Goal: Task Accomplishment & Management: Manage account settings

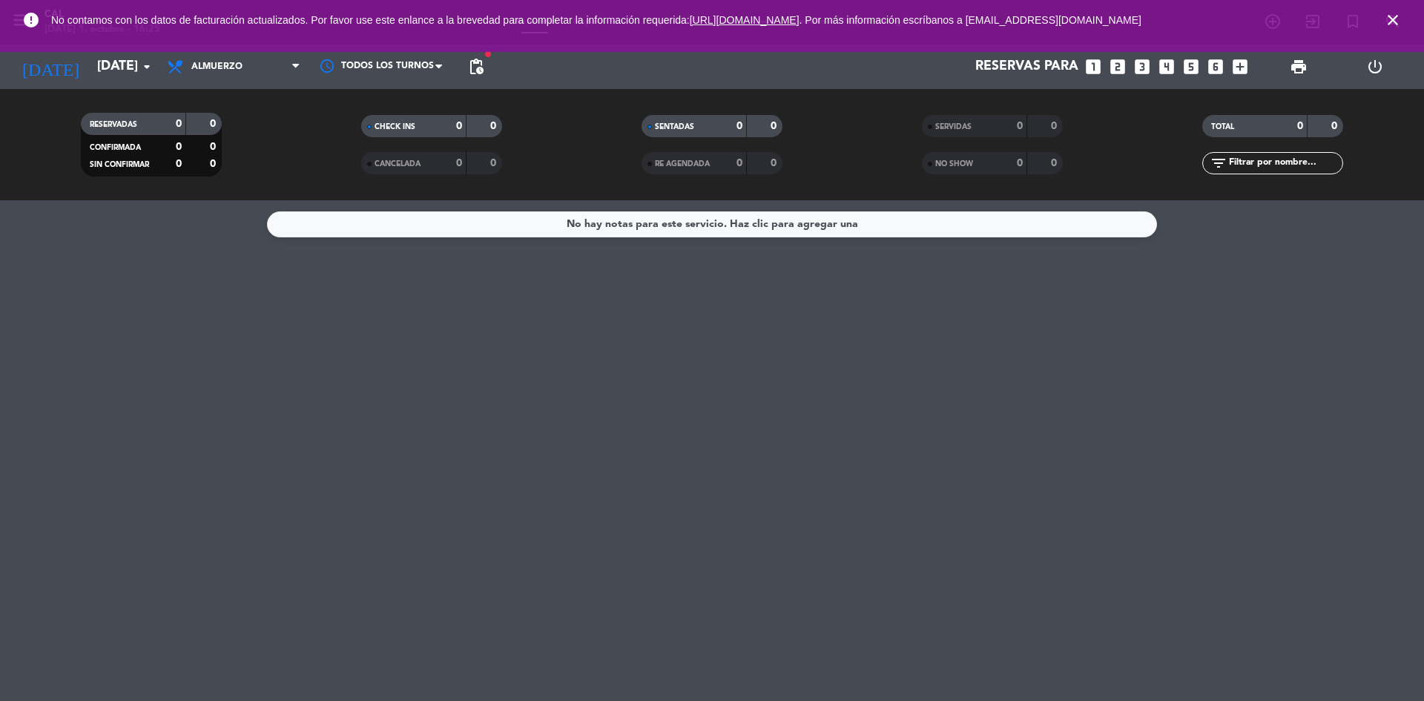
click at [1390, 16] on icon "close" at bounding box center [1393, 20] width 18 height 18
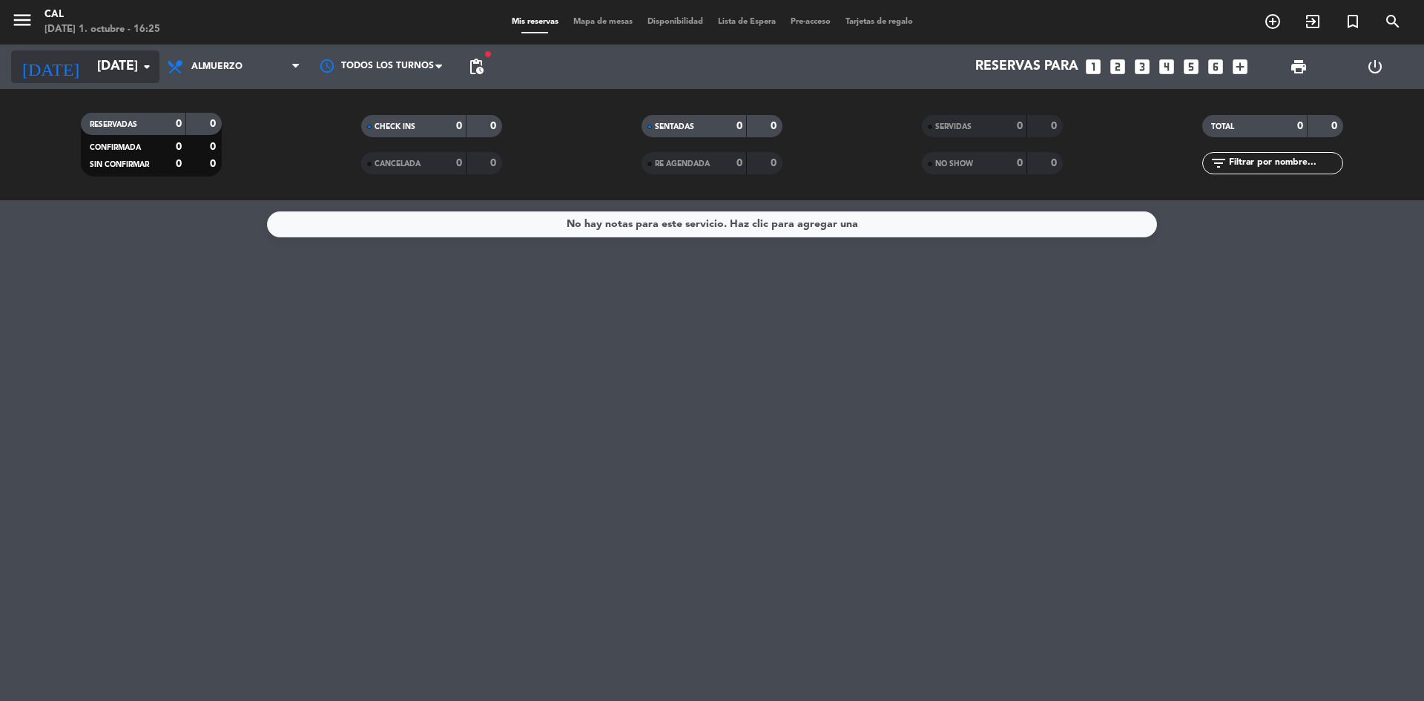
click at [99, 72] on input "[DATE]" at bounding box center [176, 67] width 172 height 30
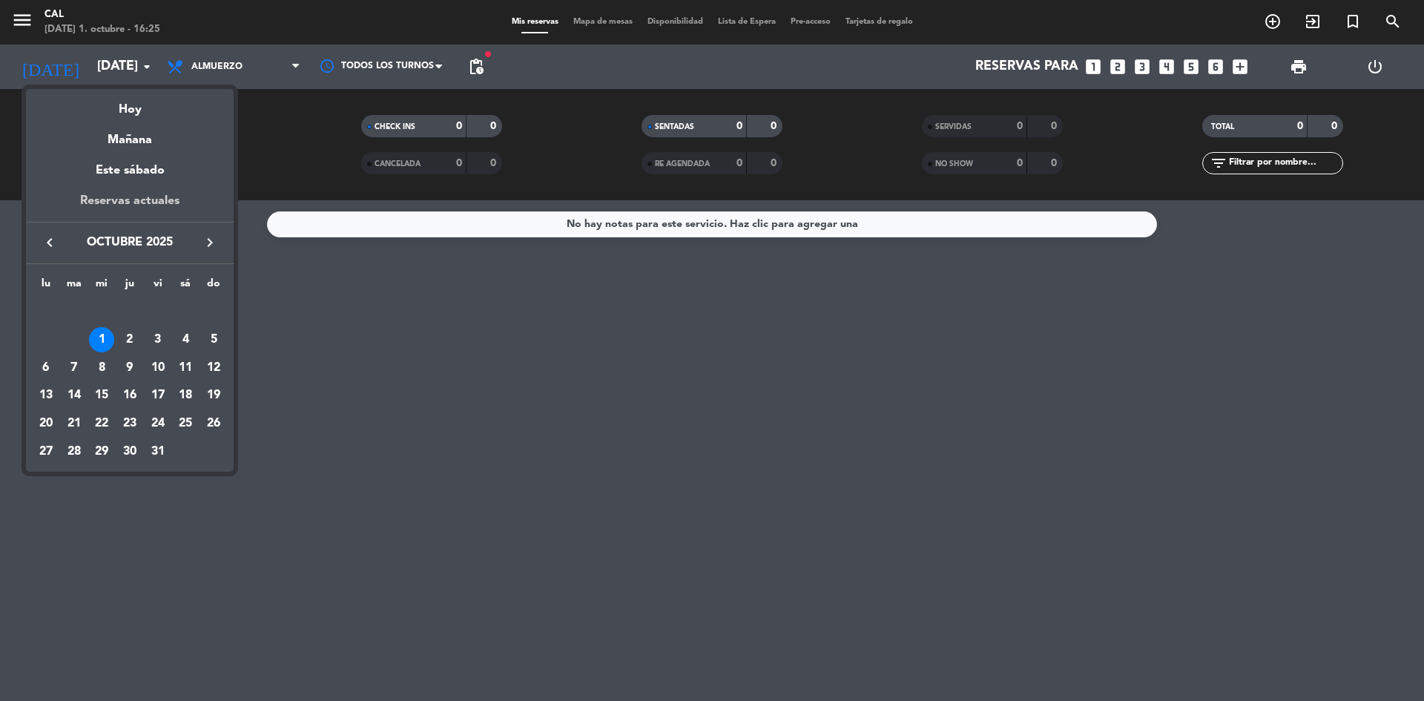
click at [139, 196] on div "Reservas actuales" at bounding box center [130, 206] width 208 height 30
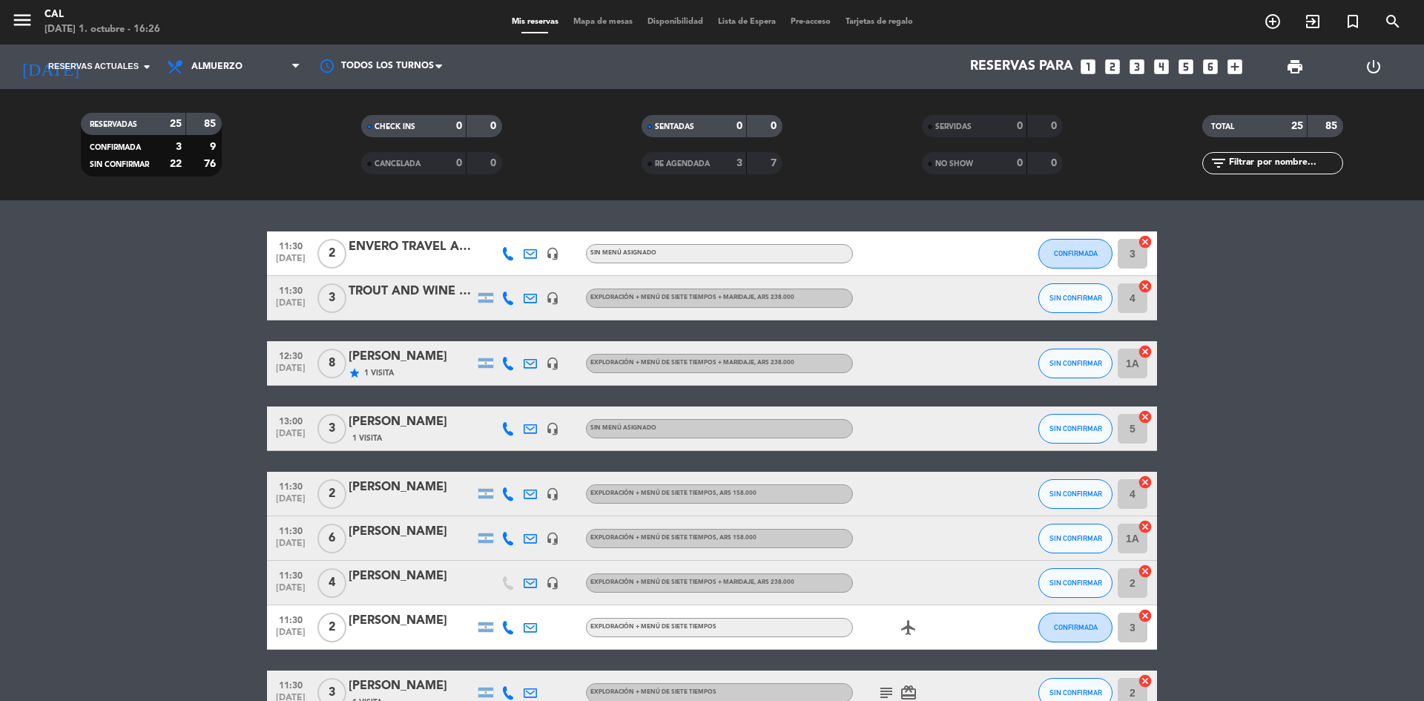
click at [437, 368] on div "star 1 Visita" at bounding box center [412, 372] width 126 height 13
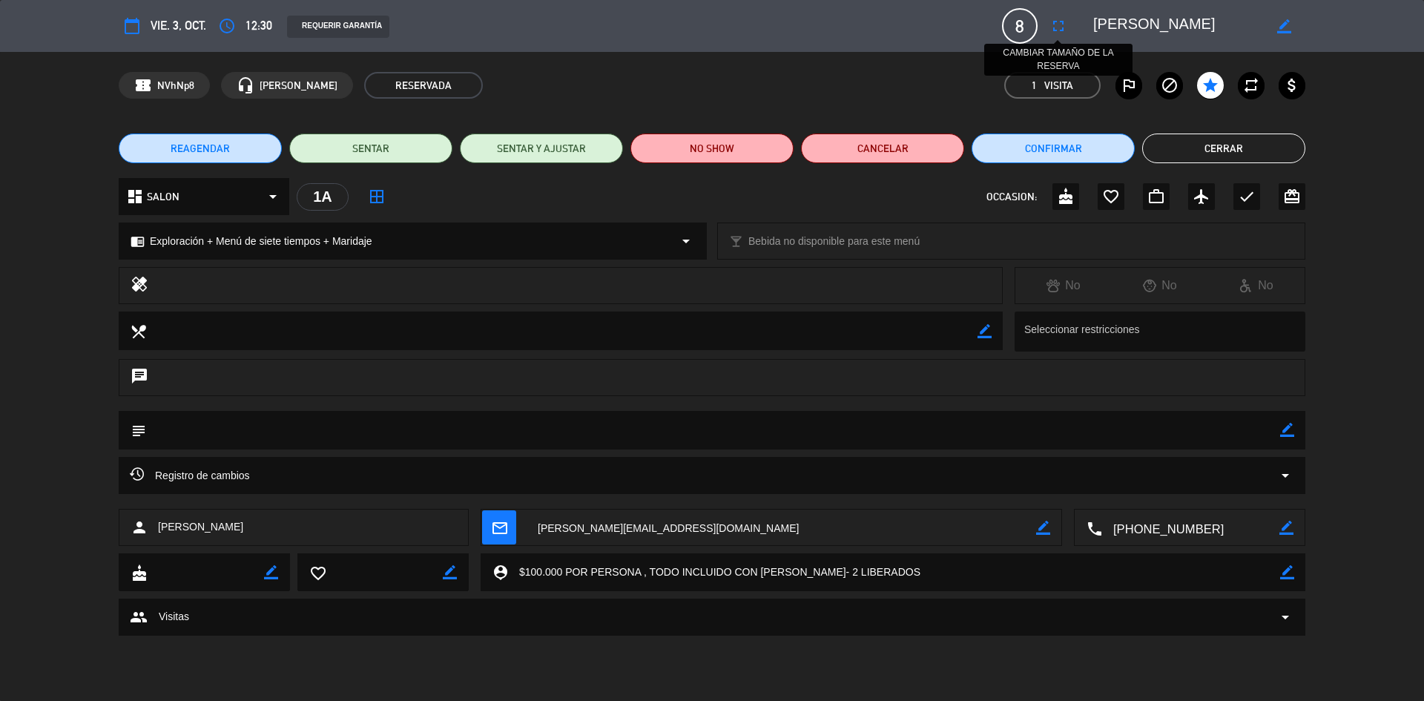
click at [1054, 25] on icon "fullscreen" at bounding box center [1058, 26] width 18 height 18
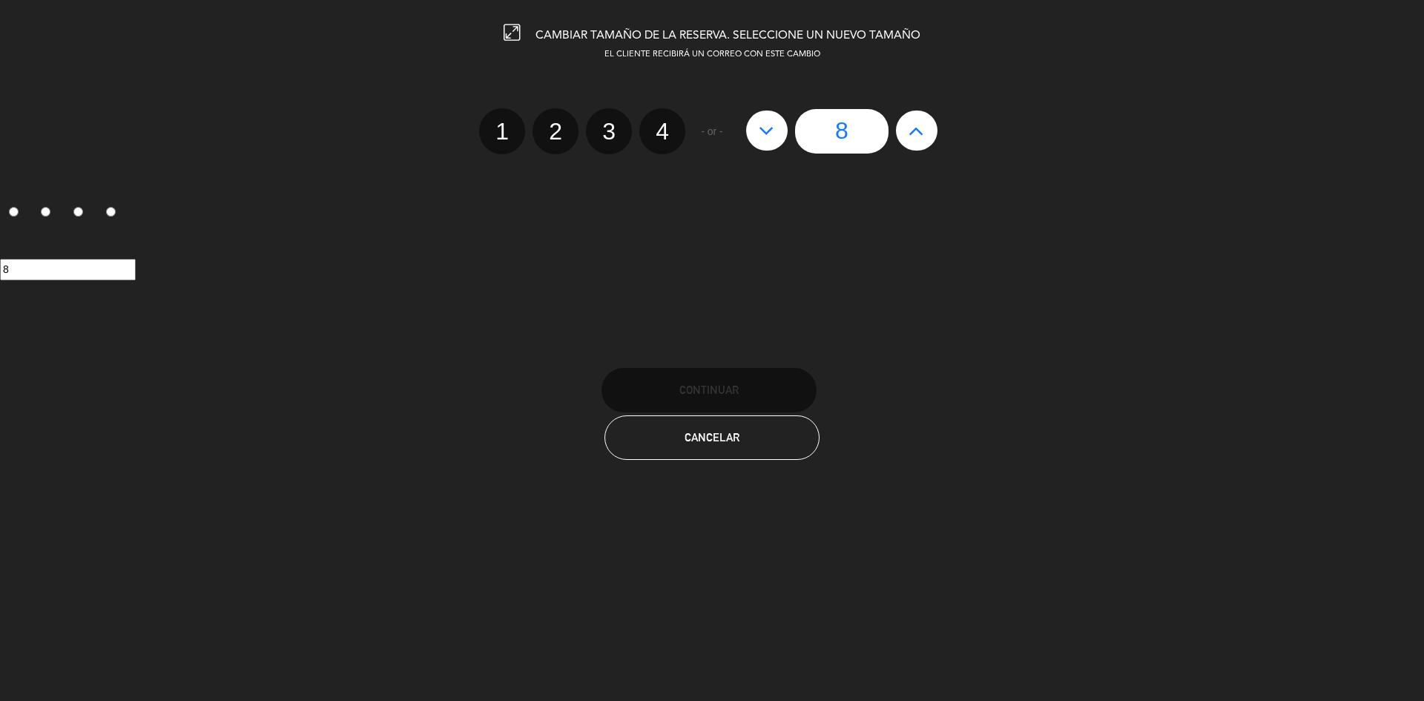
click at [775, 136] on button at bounding box center [767, 131] width 42 height 40
type input "7"
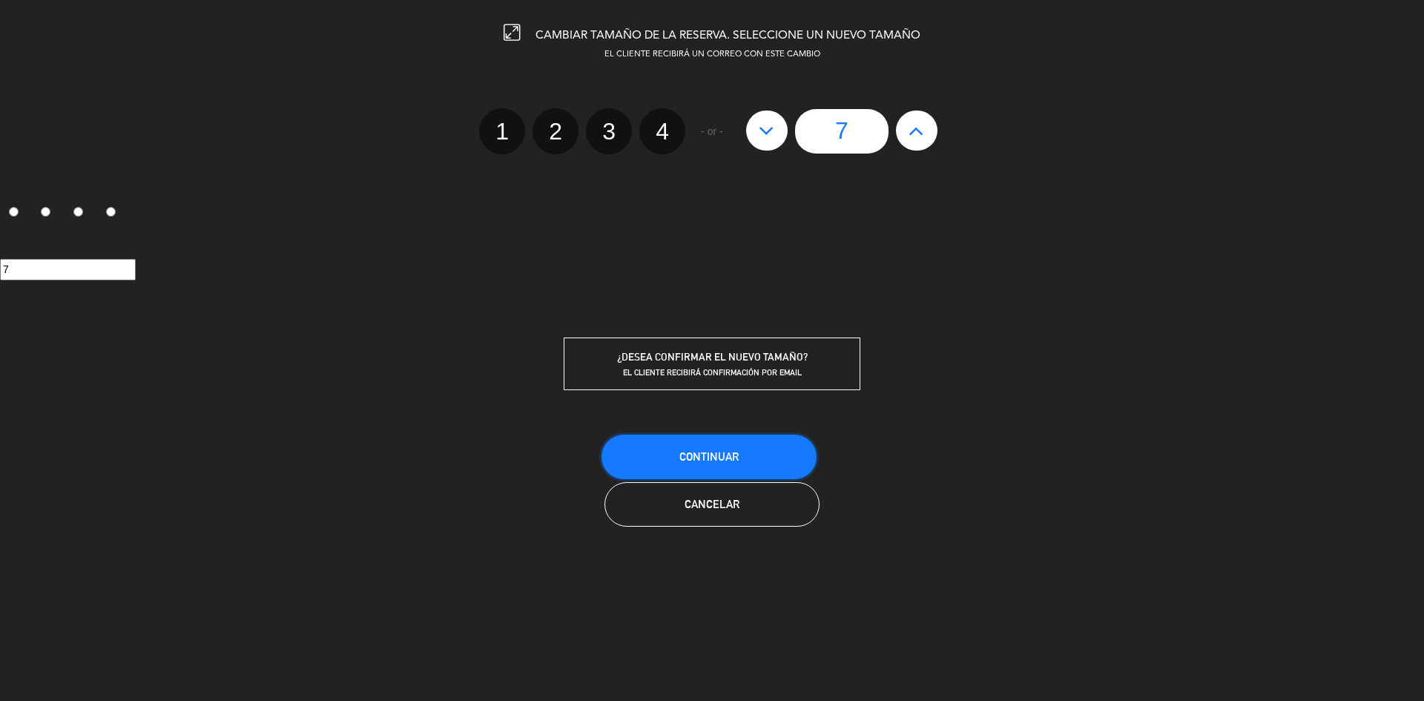
click at [767, 448] on button "Continuar" at bounding box center [708, 457] width 215 height 44
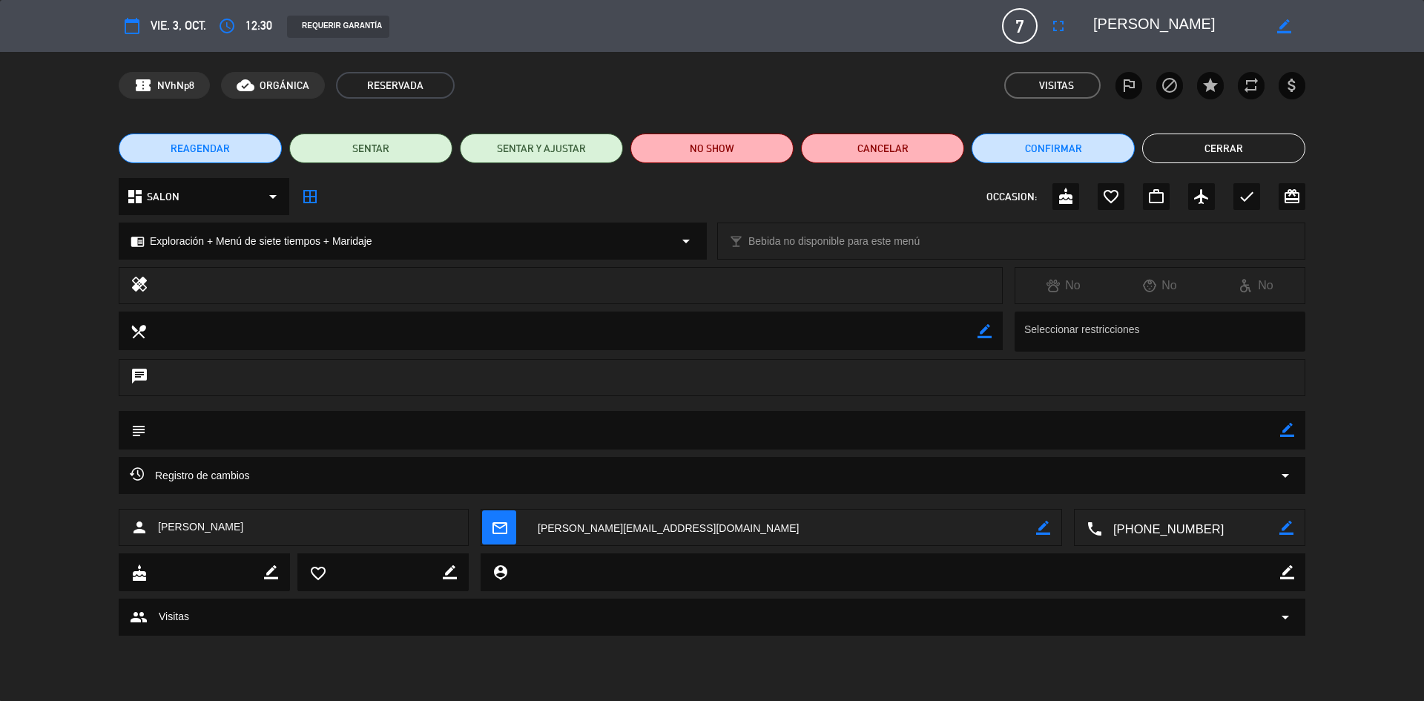
click at [1210, 164] on div "REAGENDAR SENTAR SENTAR Y AJUSTAR NO SHOW Cancelar Confirmar Cerrar" at bounding box center [712, 148] width 1424 height 59
click at [1213, 145] on button "Cerrar" at bounding box center [1223, 148] width 163 height 30
